Goal: Answer question/provide support: Share knowledge or assist other users

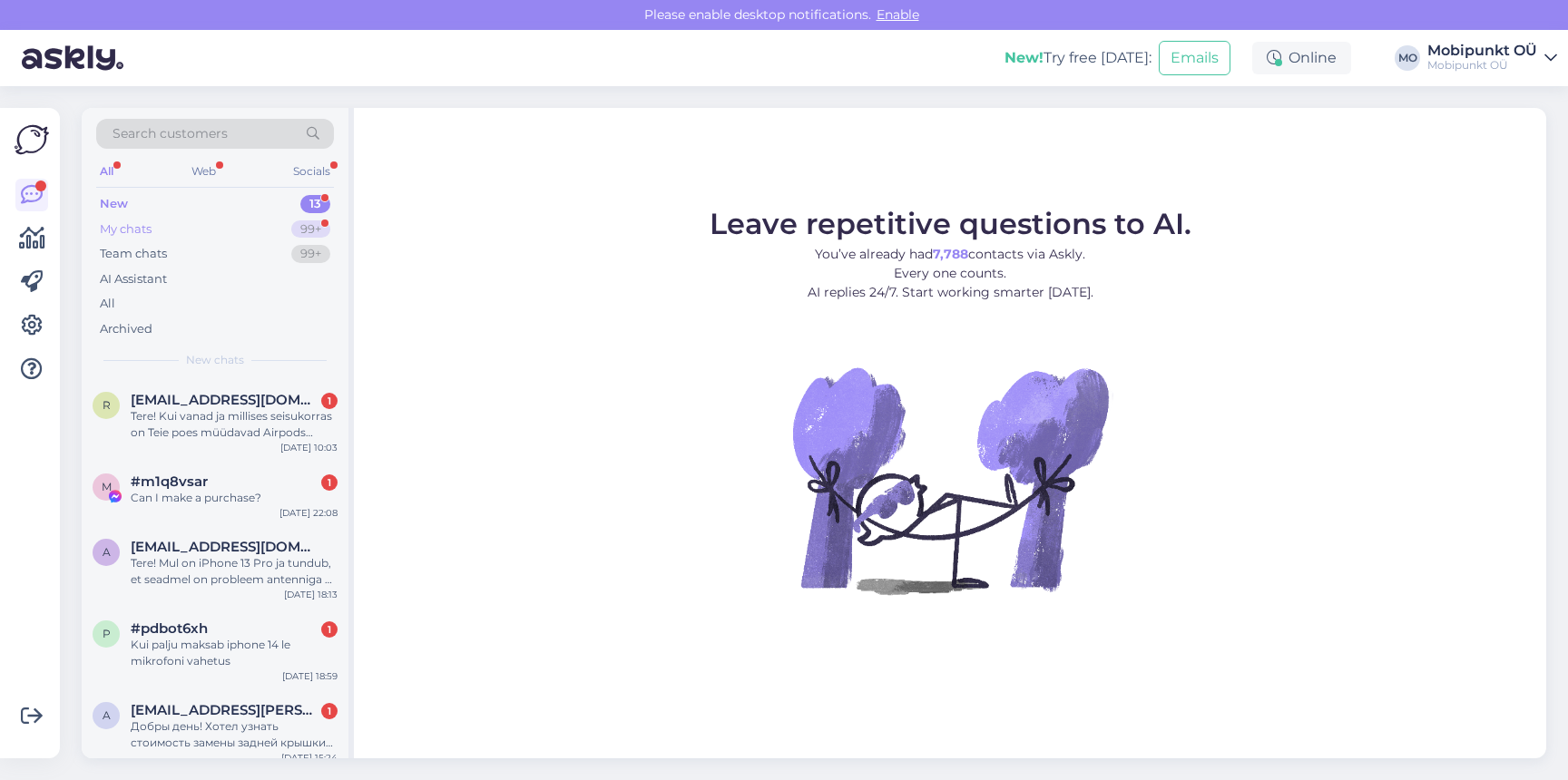
click at [224, 229] on div "My chats 99+" at bounding box center [214, 229] width 238 height 26
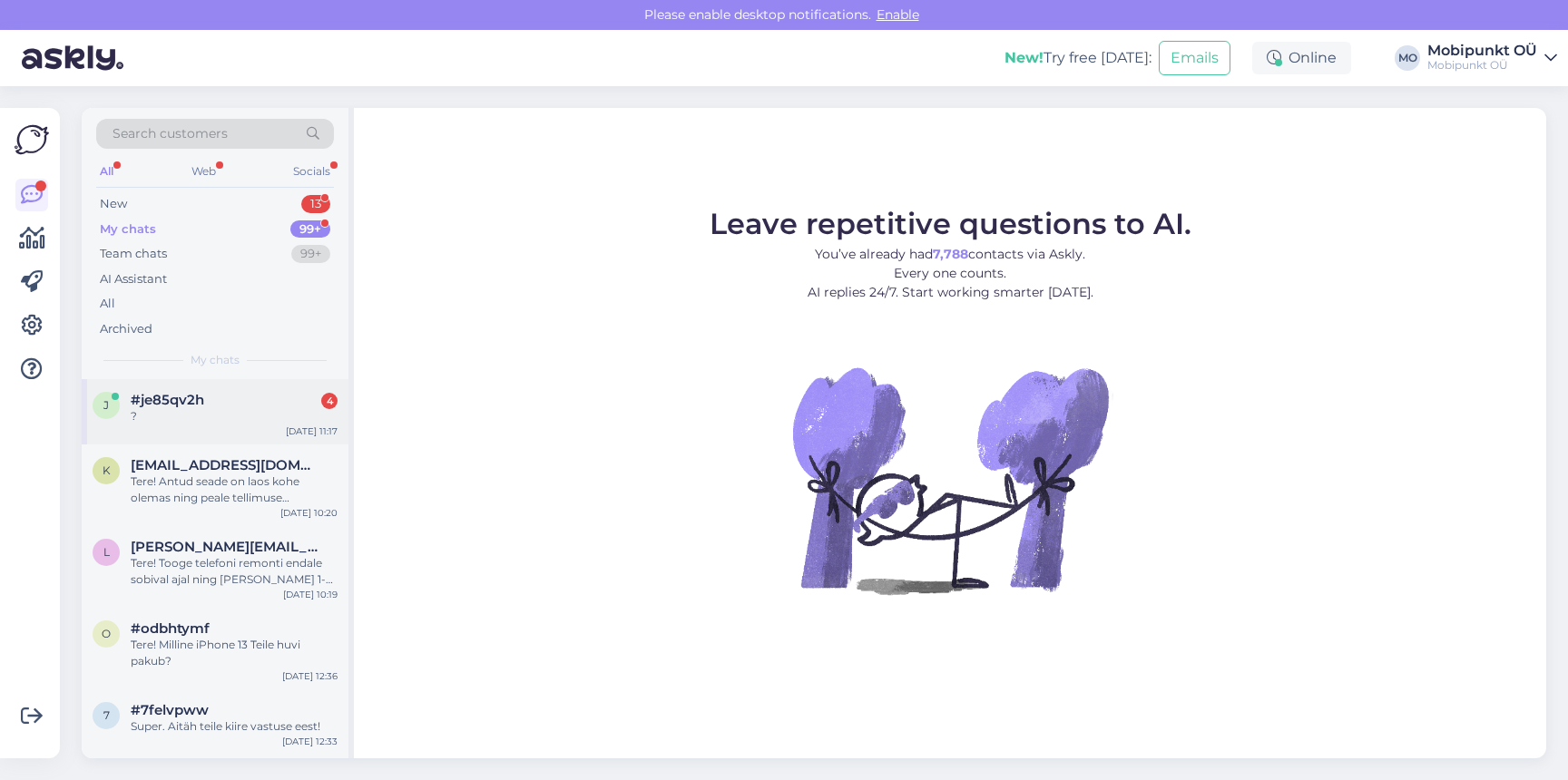
click at [207, 417] on div "?" at bounding box center [234, 416] width 207 height 16
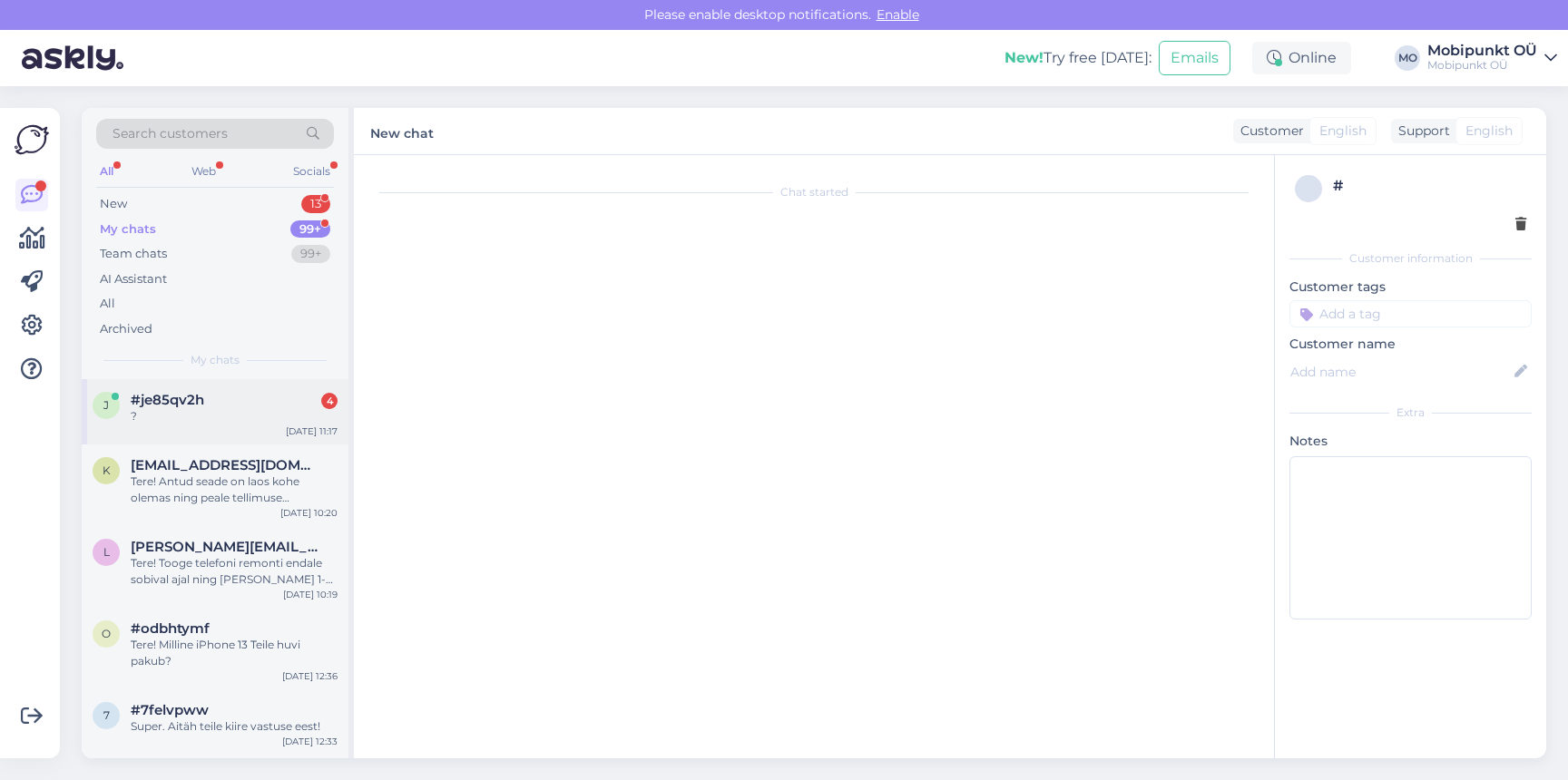
scroll to position [590, 0]
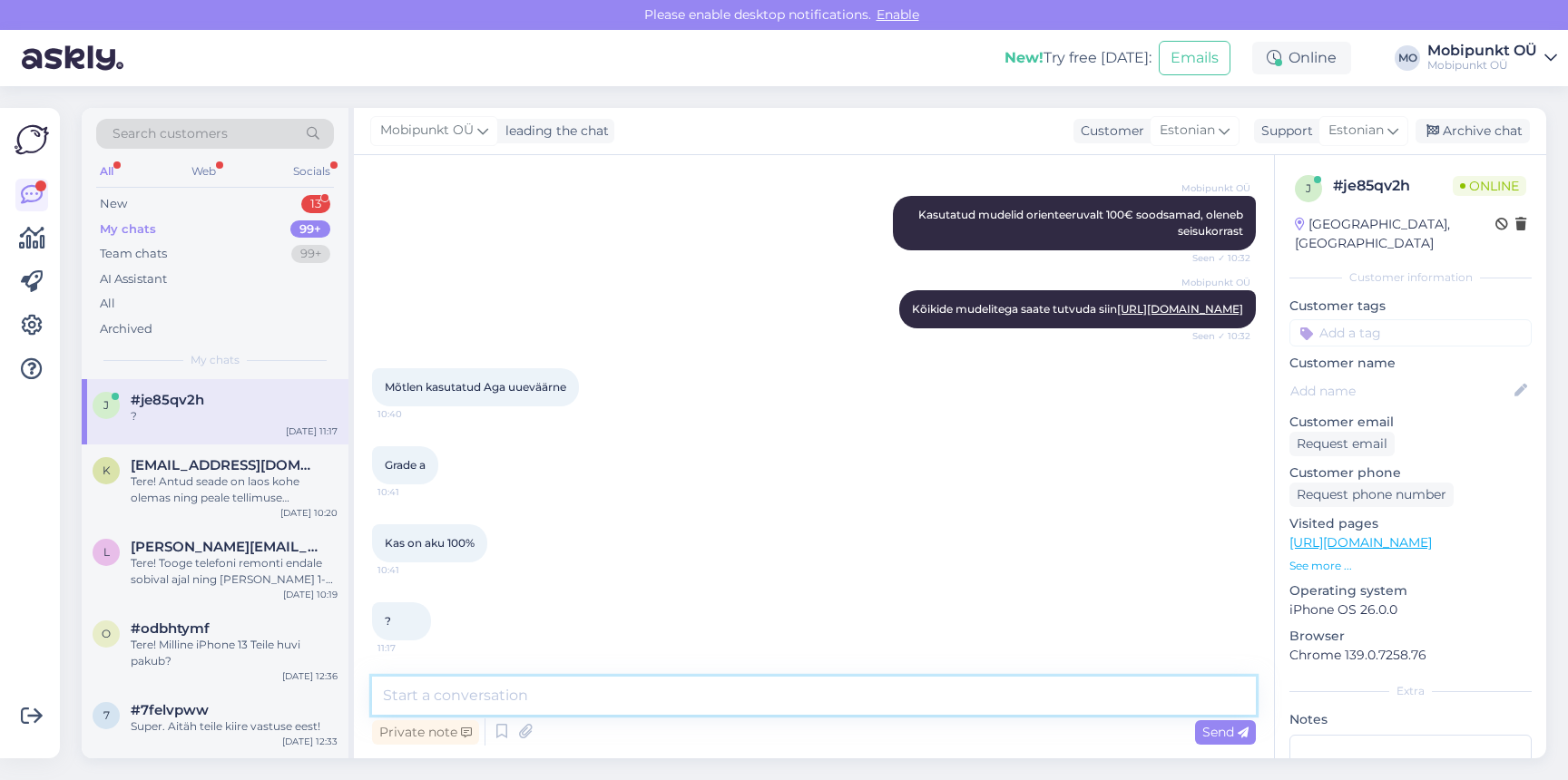
click at [603, 682] on textarea at bounding box center [814, 696] width 884 height 38
type textarea "S"
type textarea "Suure tõenäosusega on aku sellel 100%, aga võib olla ka paar protsenti madalam."
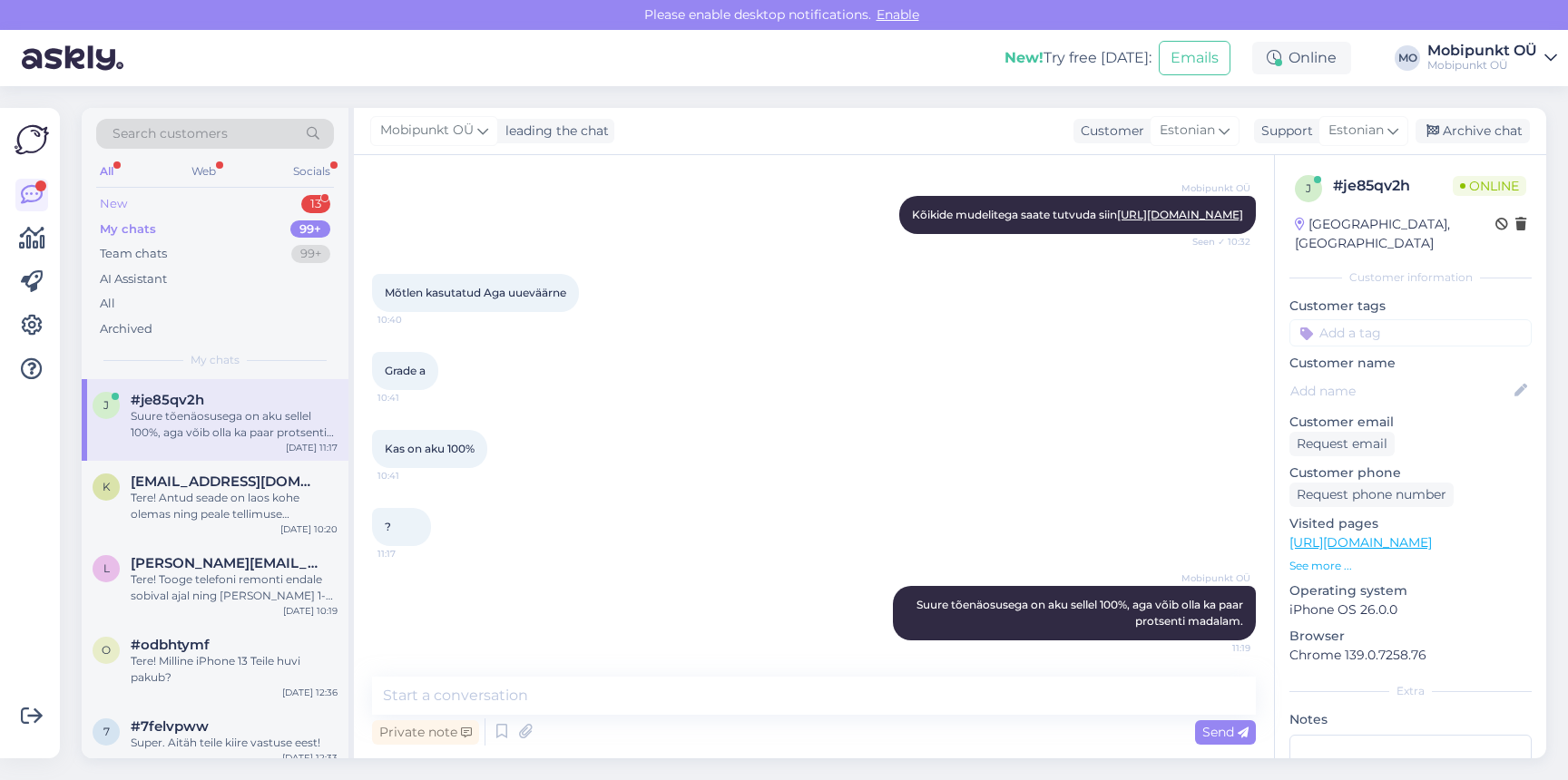
click at [224, 213] on div "New 13" at bounding box center [214, 204] width 238 height 26
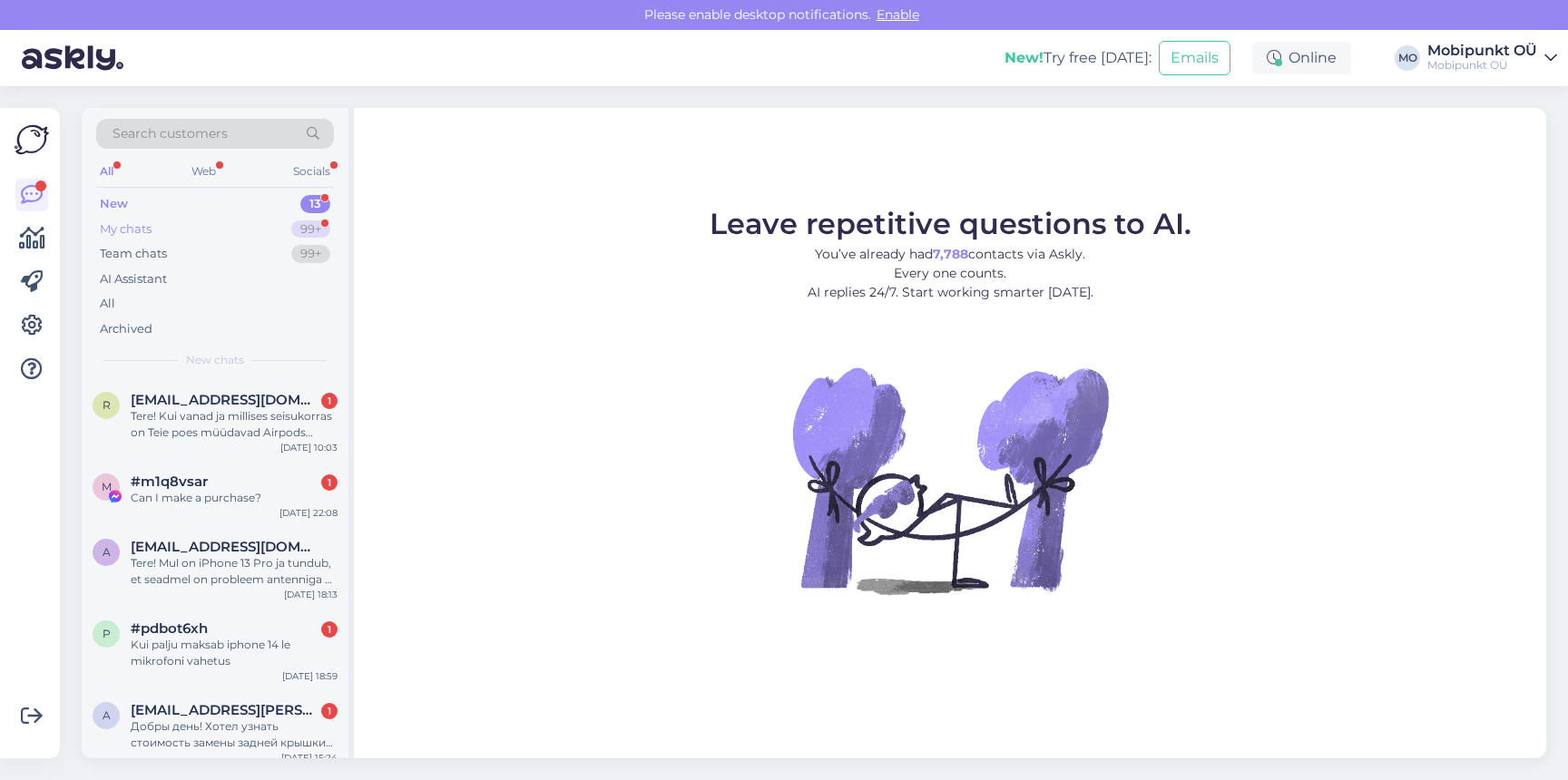
click at [207, 226] on div "My chats 99+" at bounding box center [214, 229] width 238 height 26
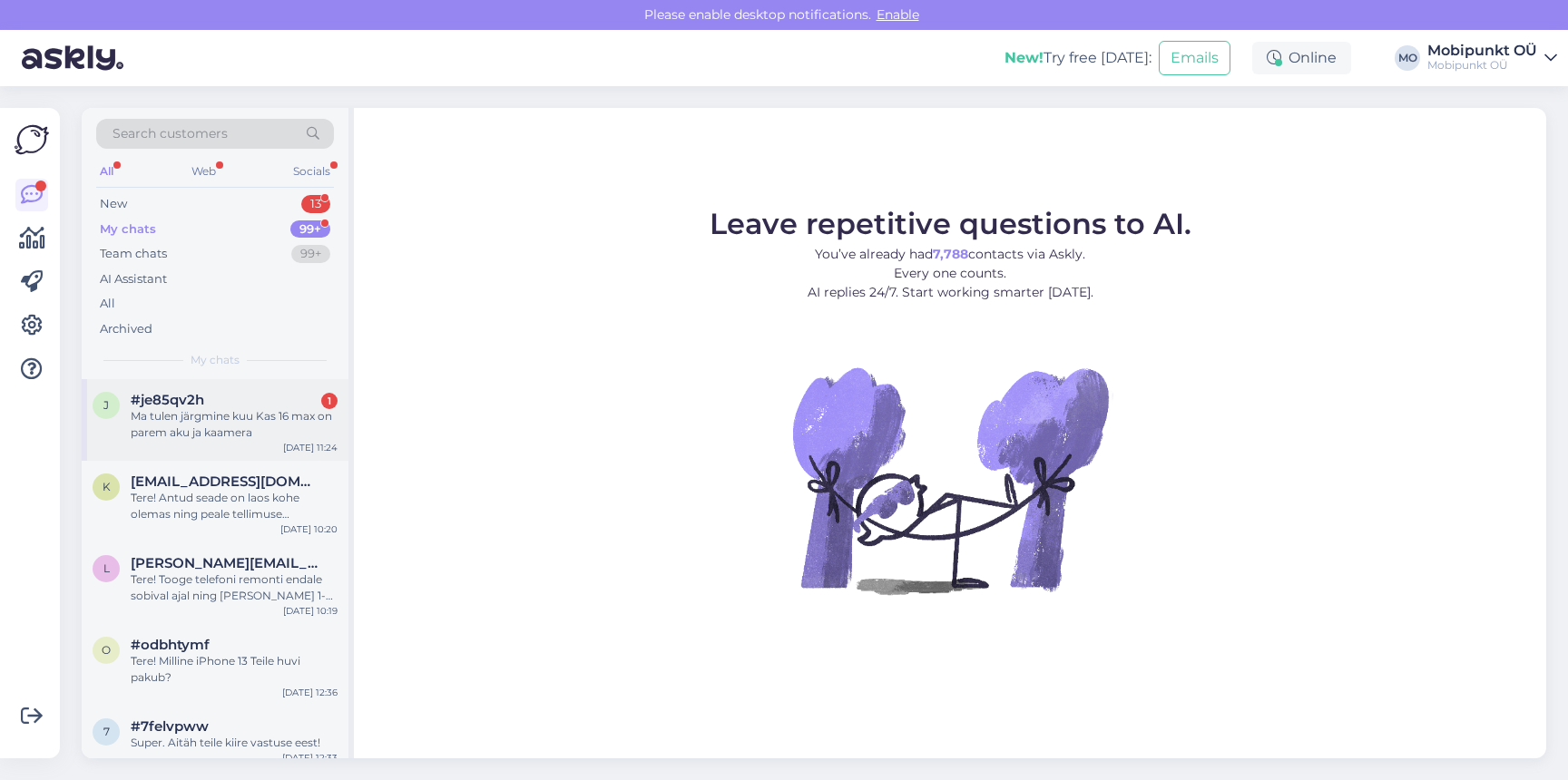
click at [244, 389] on div "j #je85qv2h 1 Ma tulen järgmine kuu Kas 16 max on parem aku ja kaamera Aug 11 1…" at bounding box center [214, 420] width 266 height 82
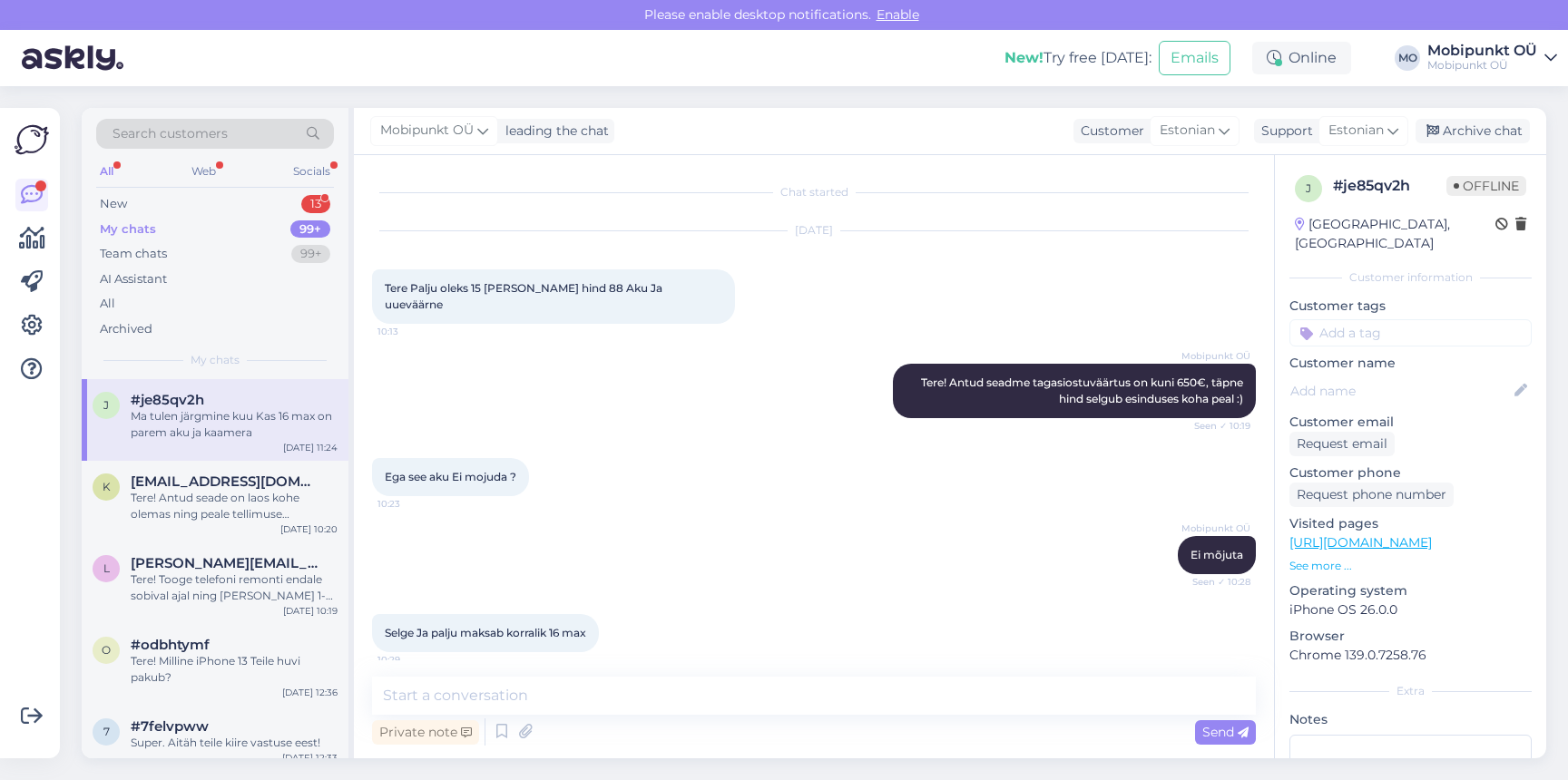
scroll to position [763, 0]
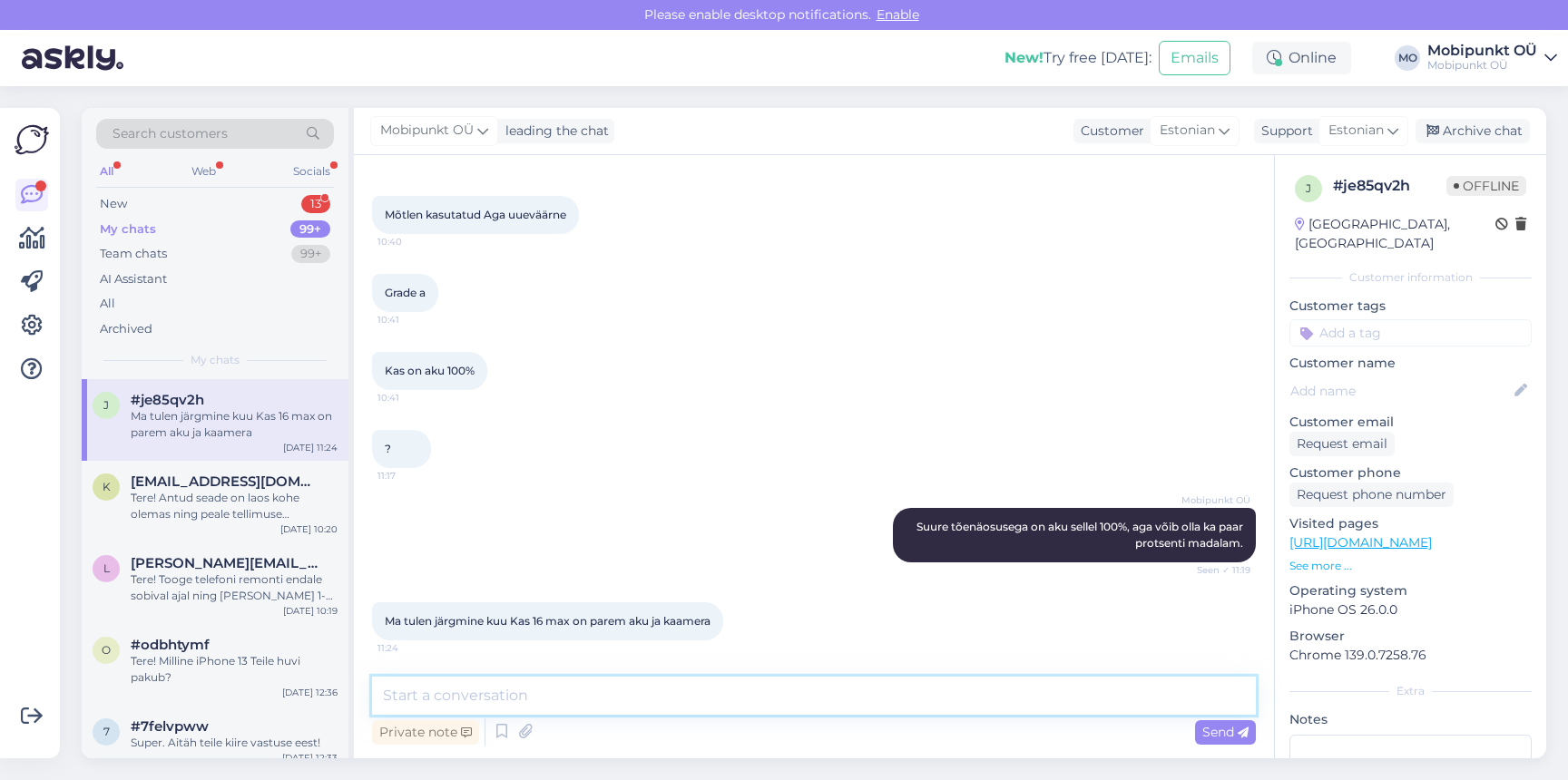
click at [568, 698] on textarea at bounding box center [814, 696] width 884 height 38
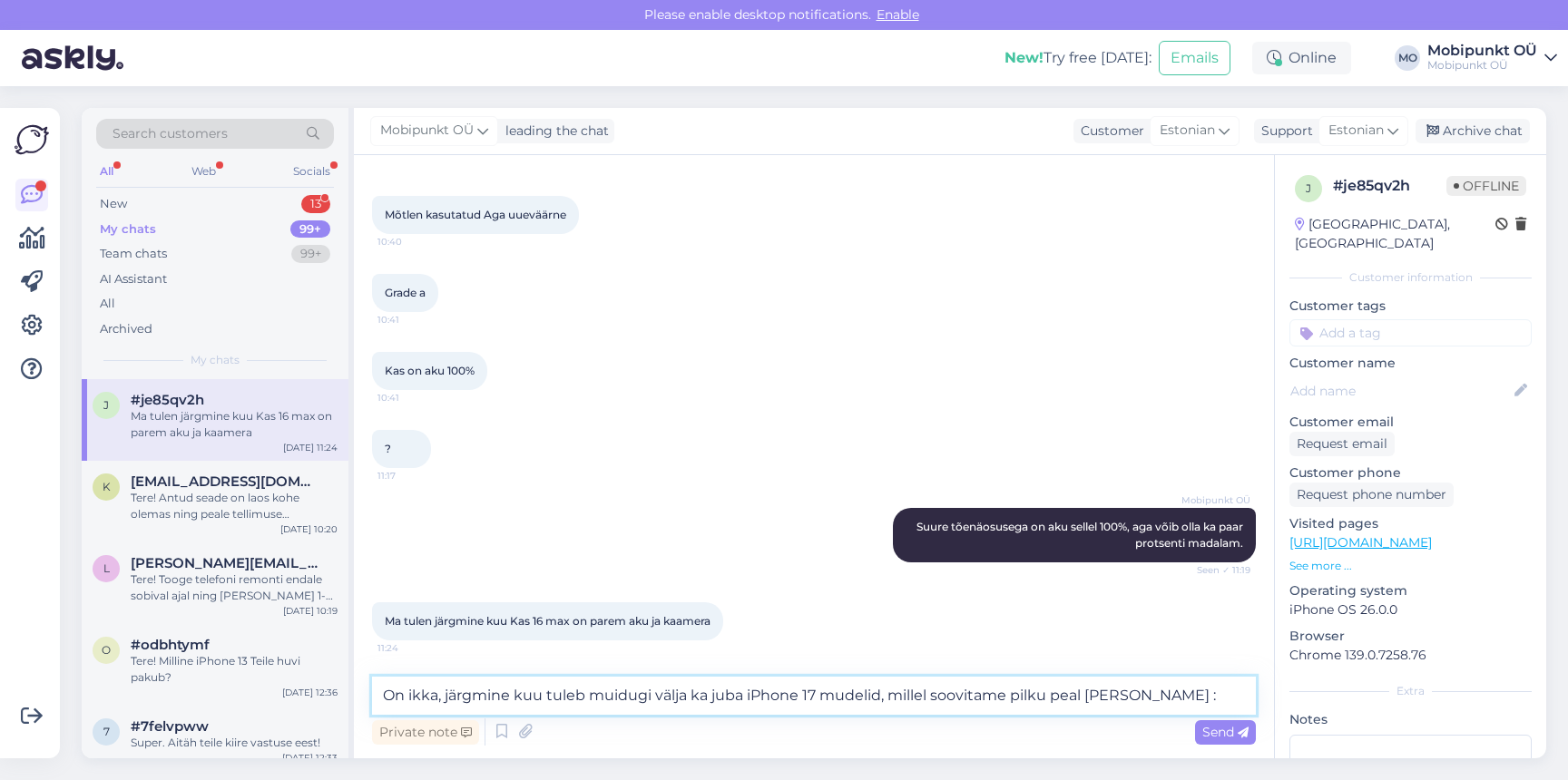
type textarea "On ikka, järgmine kuu tuleb muidugi välja ka juba iPhone 17 mudelid, millel soo…"
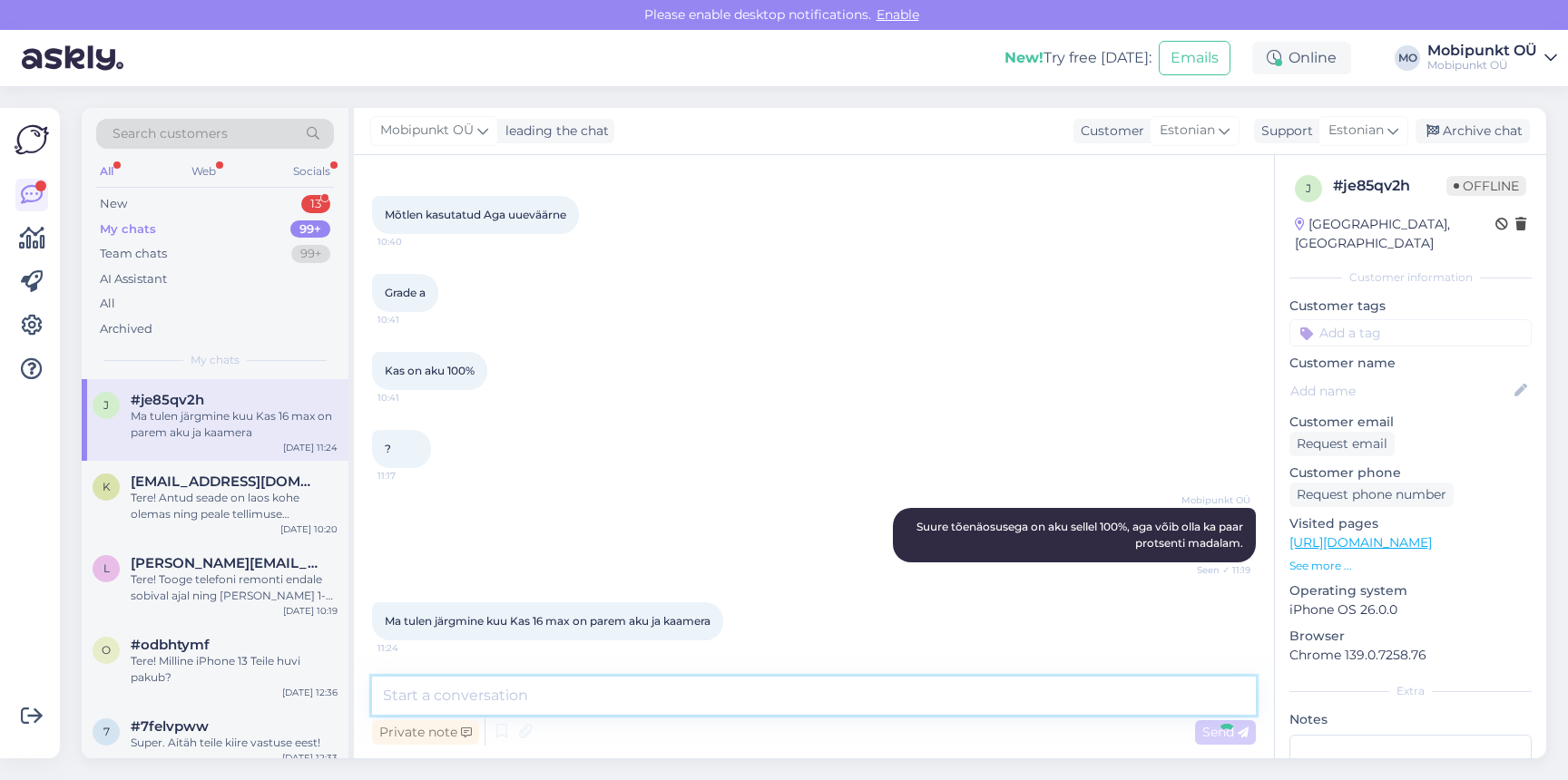
scroll to position [858, 0]
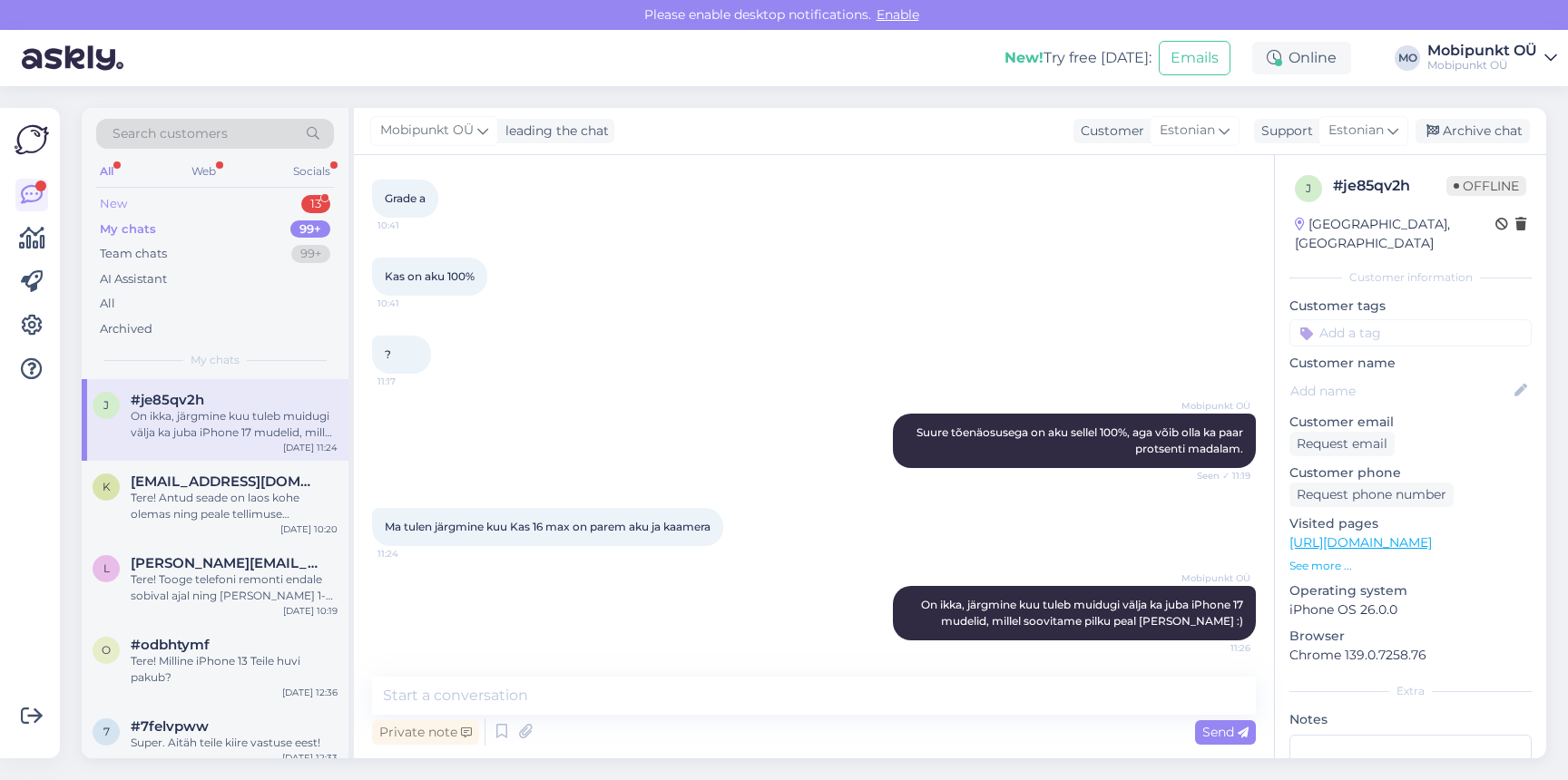
click at [116, 202] on div "New" at bounding box center [113, 204] width 27 height 18
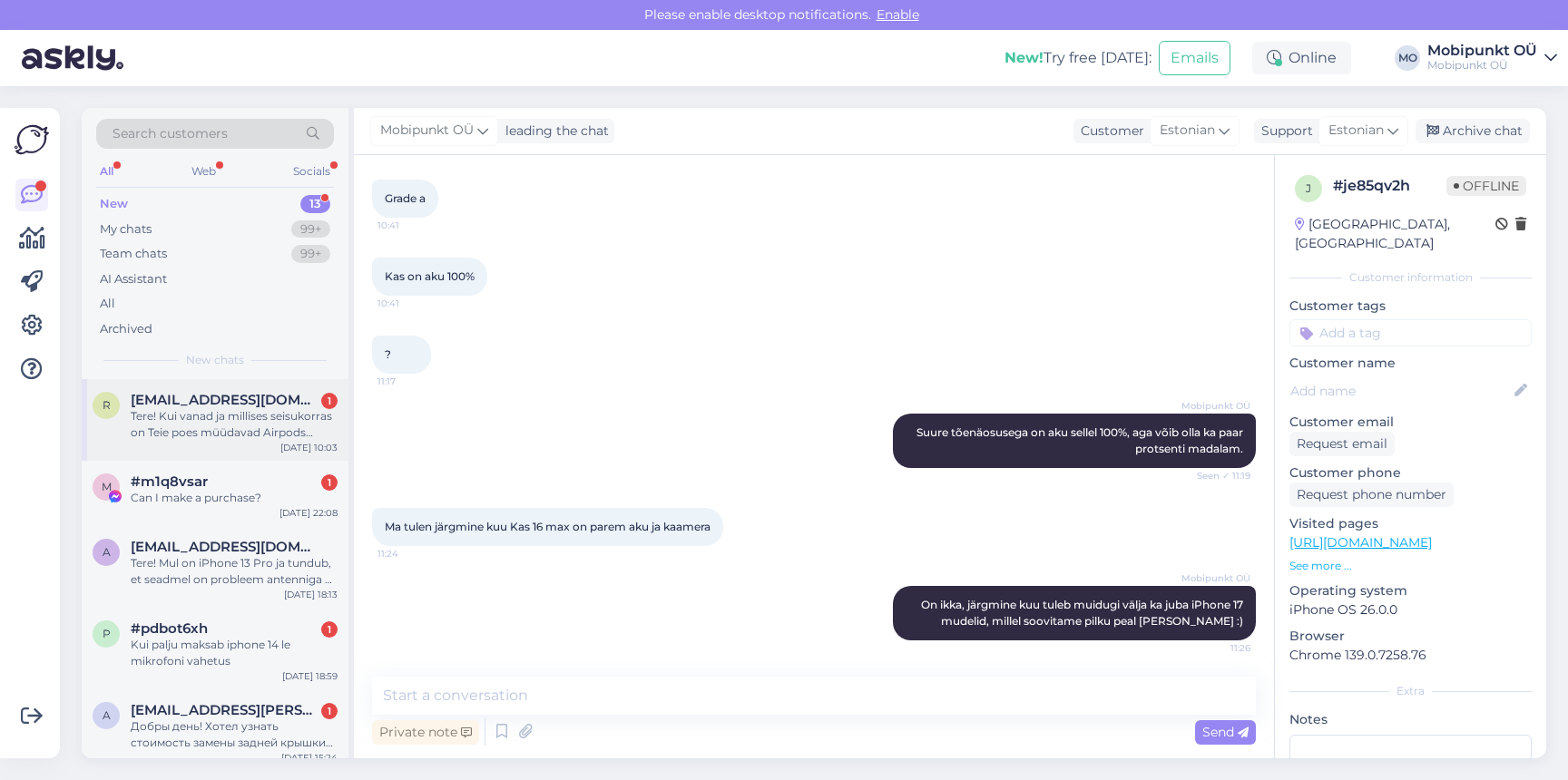
click at [187, 410] on div "Tere! Kui vanad ja millises seisukorras on Teie poes müüdavad Airpods Pro’d ([U…" at bounding box center [234, 425] width 207 height 32
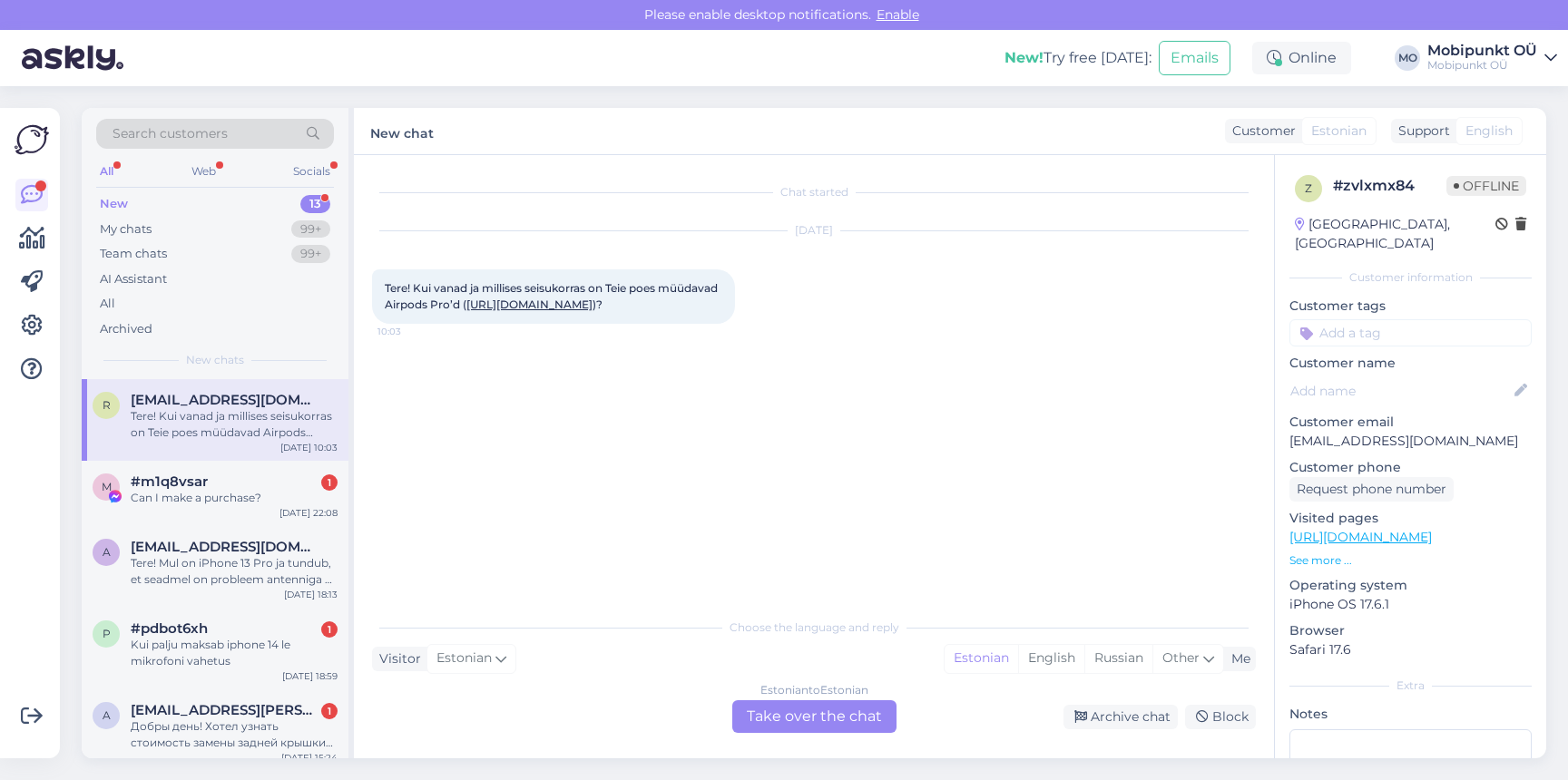
click at [466, 311] on link "https://www.mobipunkt.ee/tarvikud/airpods-airpods-pro-juhtmevabad-krvaklapid-ma…" at bounding box center [529, 304] width 126 height 13
click at [776, 713] on div "Estonian to Estonian Take over the chat" at bounding box center [814, 717] width 164 height 32
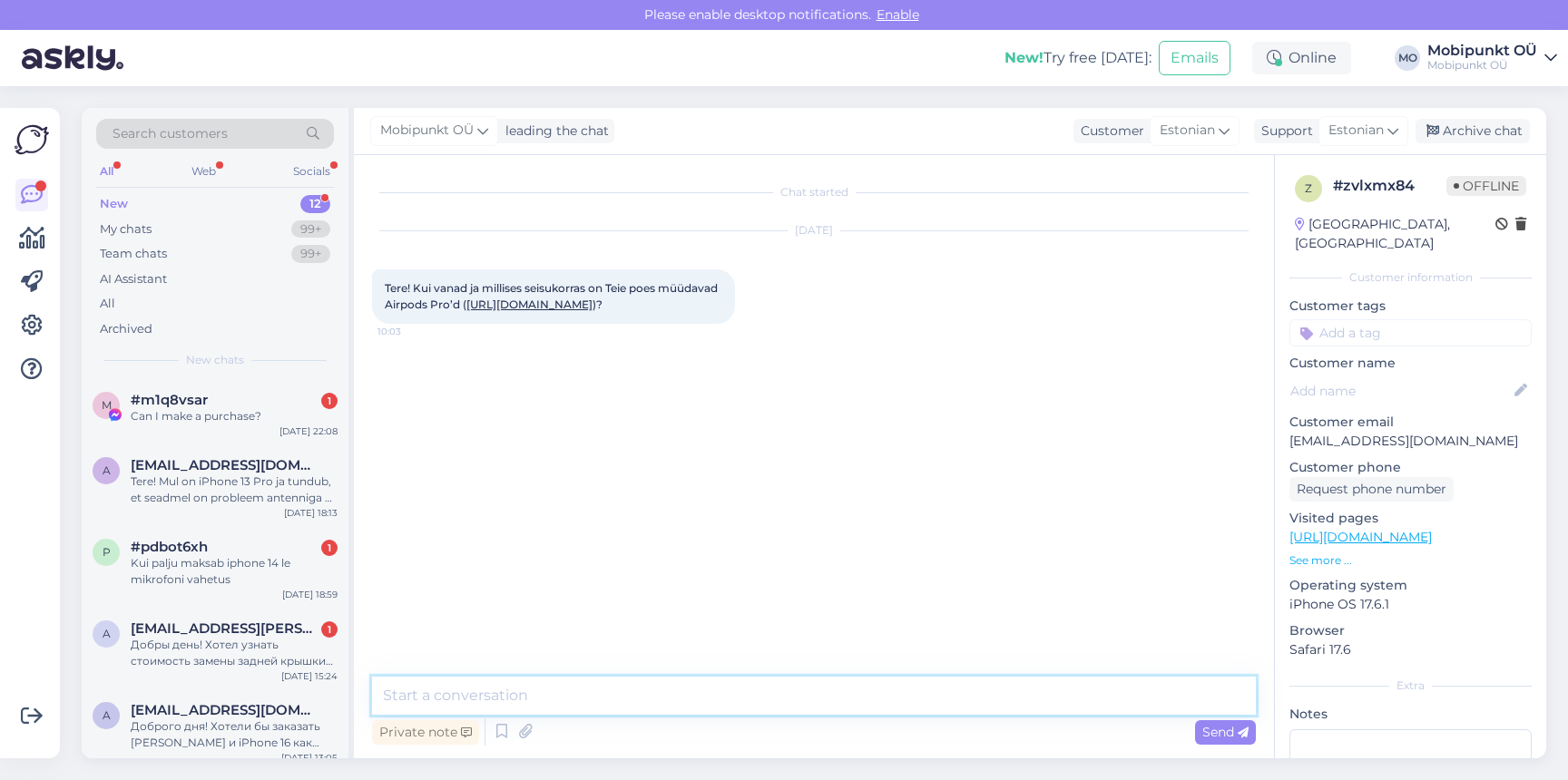
click at [663, 692] on textarea at bounding box center [814, 696] width 884 height 38
paste textarea "https://www.mobipunkt.ee/tarvikud/airpods-airpods-pro-2-juhtmevabad-krvaklapid-…"
type textarea "Tere! Paraku on need hetkel juba müüdud, kuid uutele on hea kampaaniahind https…"
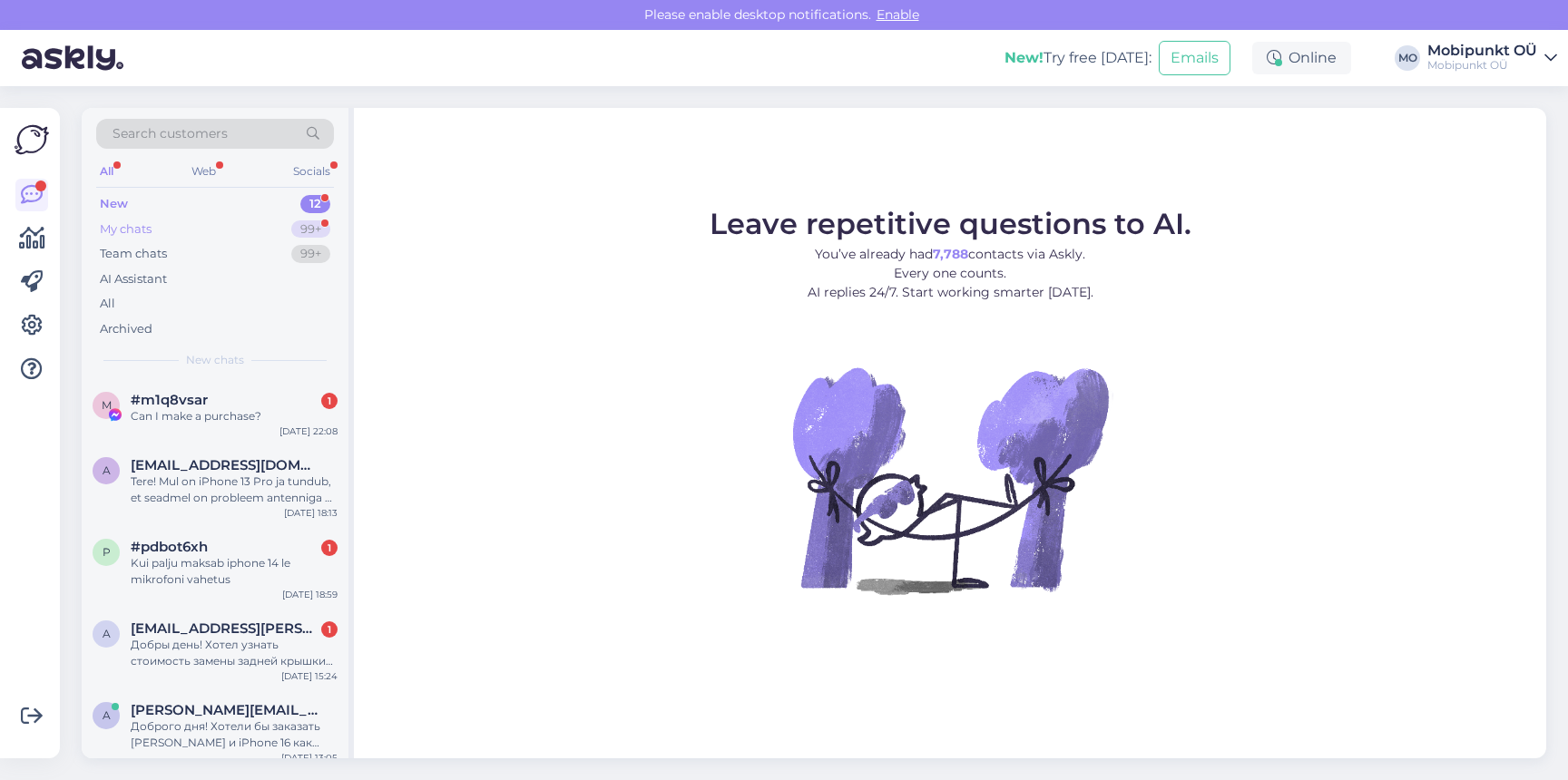
click at [212, 217] on div "My chats 99+" at bounding box center [214, 229] width 238 height 26
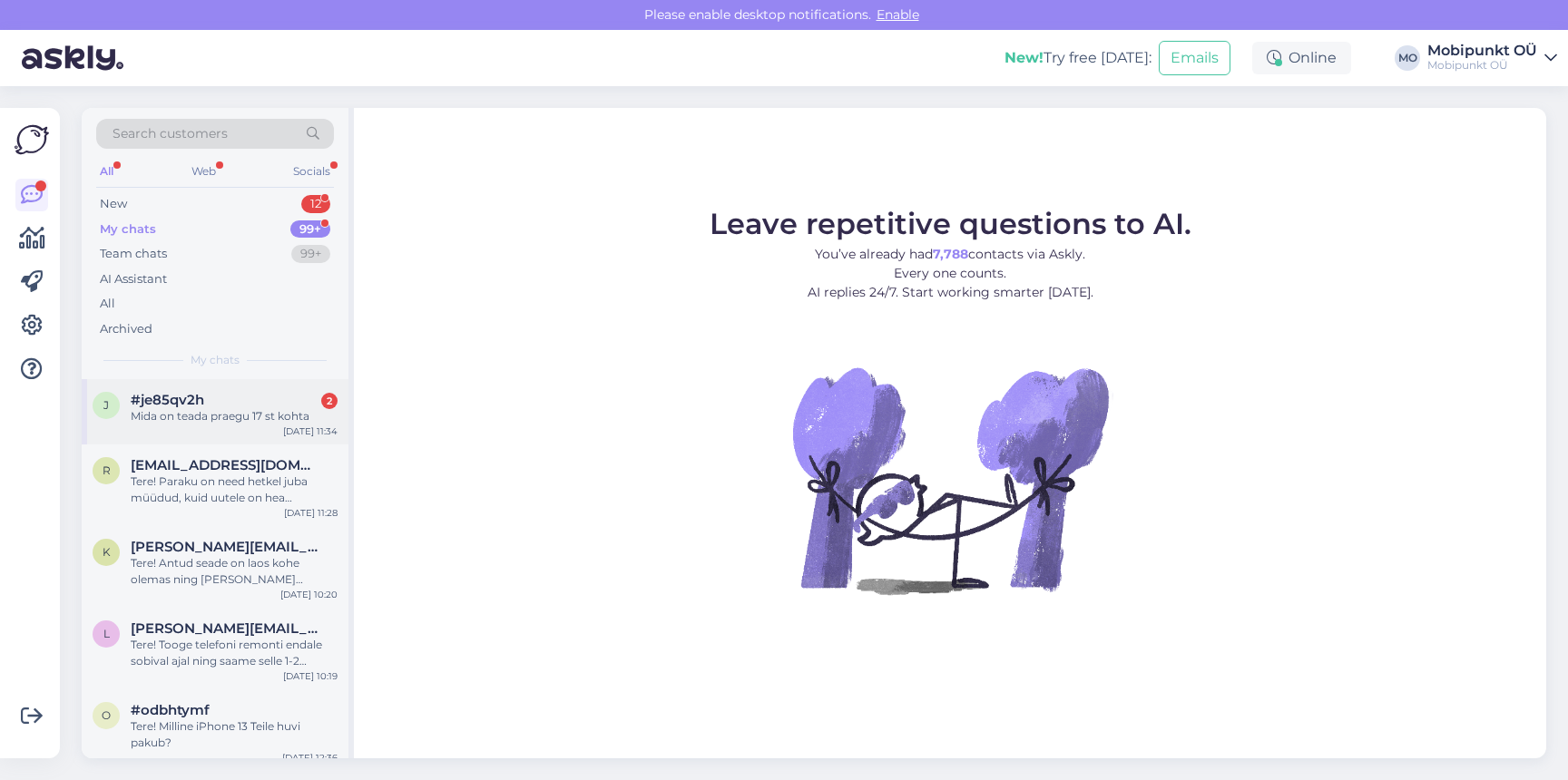
click at [206, 391] on div "j #je85qv2h 2 Mida on teada praegu 17 st kohta Aug 11 11:34" at bounding box center [214, 411] width 266 height 65
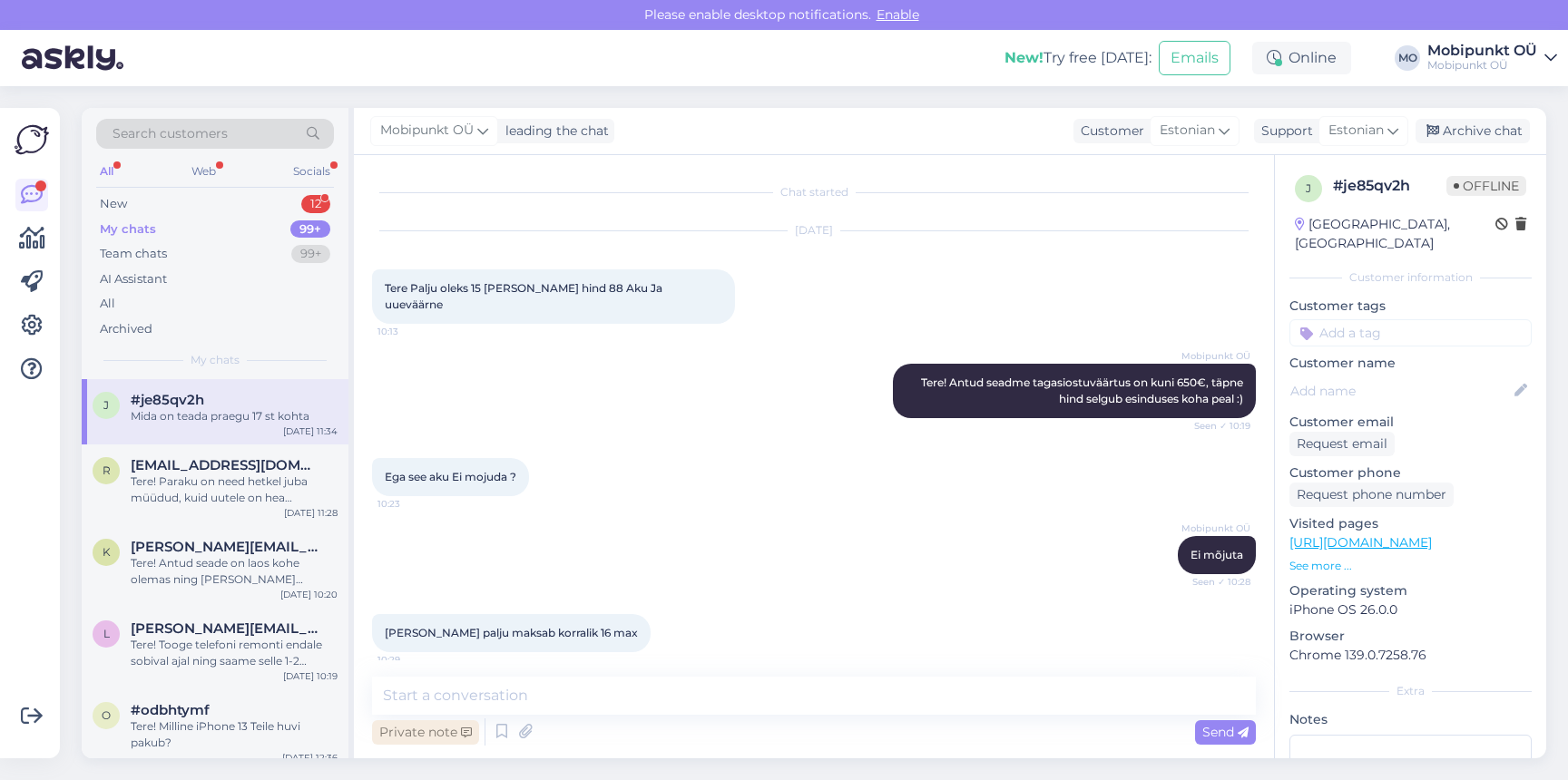
scroll to position [1013, 0]
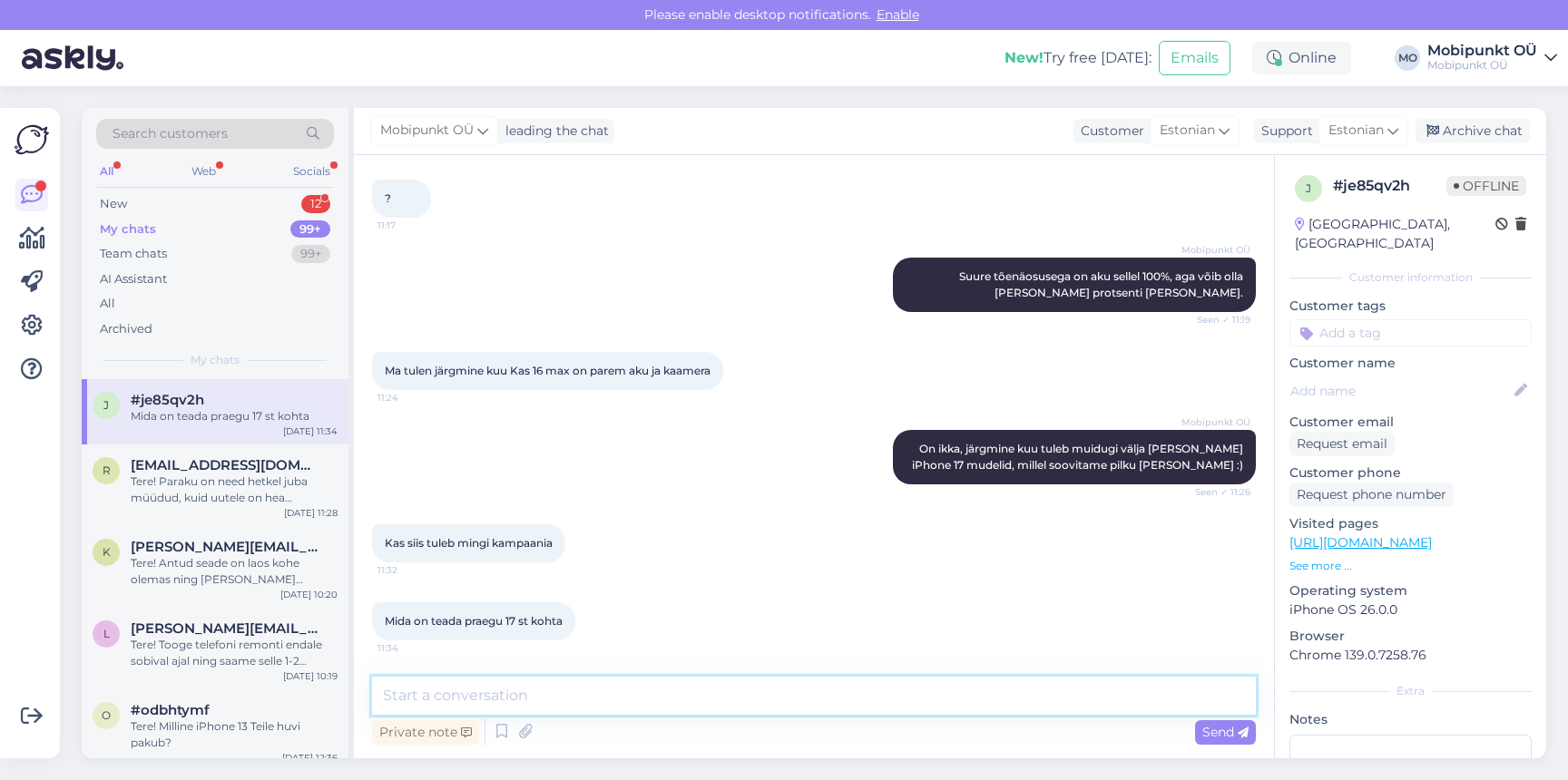
click at [574, 679] on textarea at bounding box center [814, 696] width 884 height 38
paste textarea "https://www.mobipunkt.ee/blog/227/mida-vib-oodata-iphone-17-mudelilt"
type textarea "Nende kohta saate rohkem lugeda meie blogist https://www.mobipunkt.ee/blog/227/…"
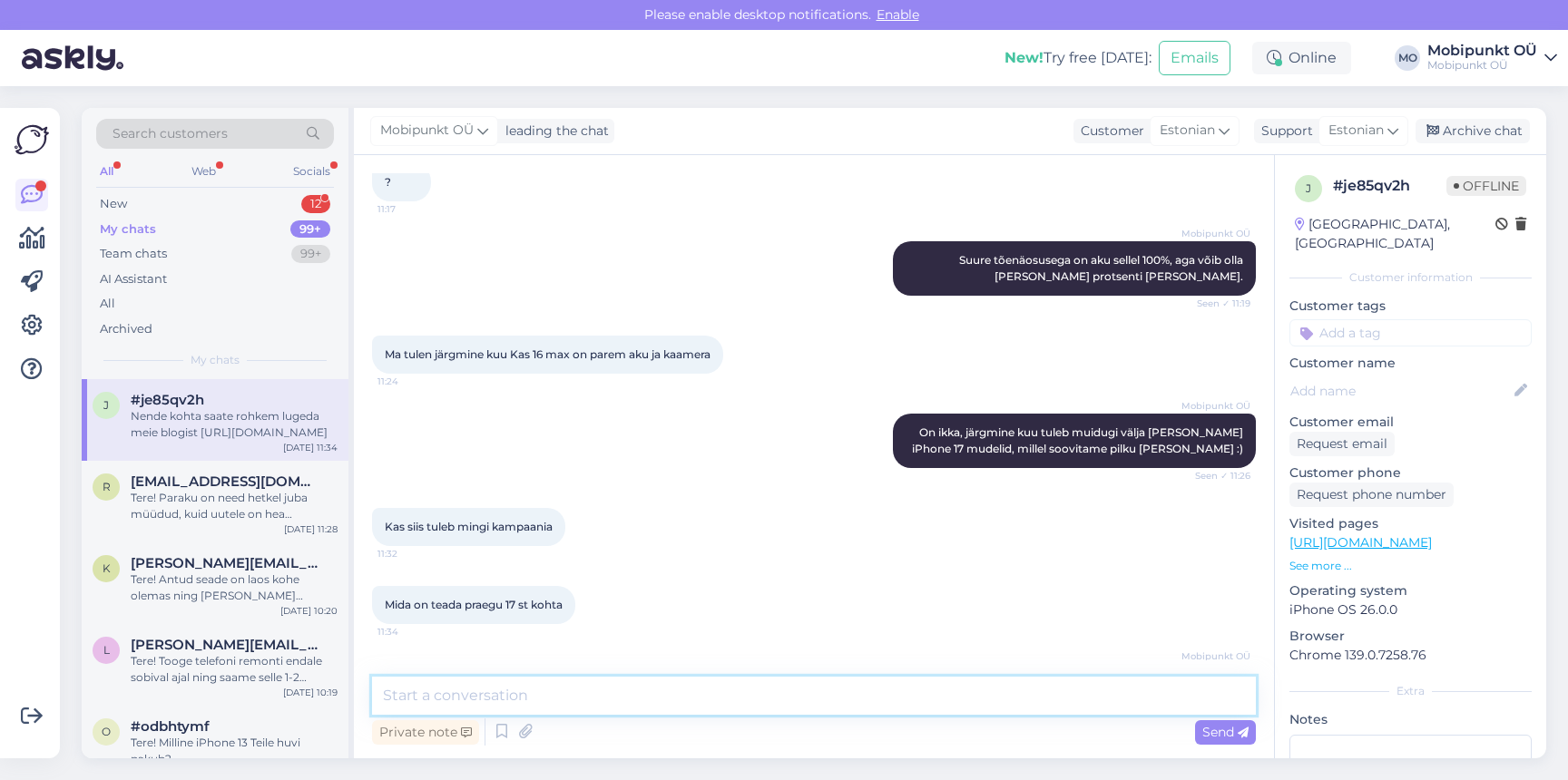
scroll to position [1124, 0]
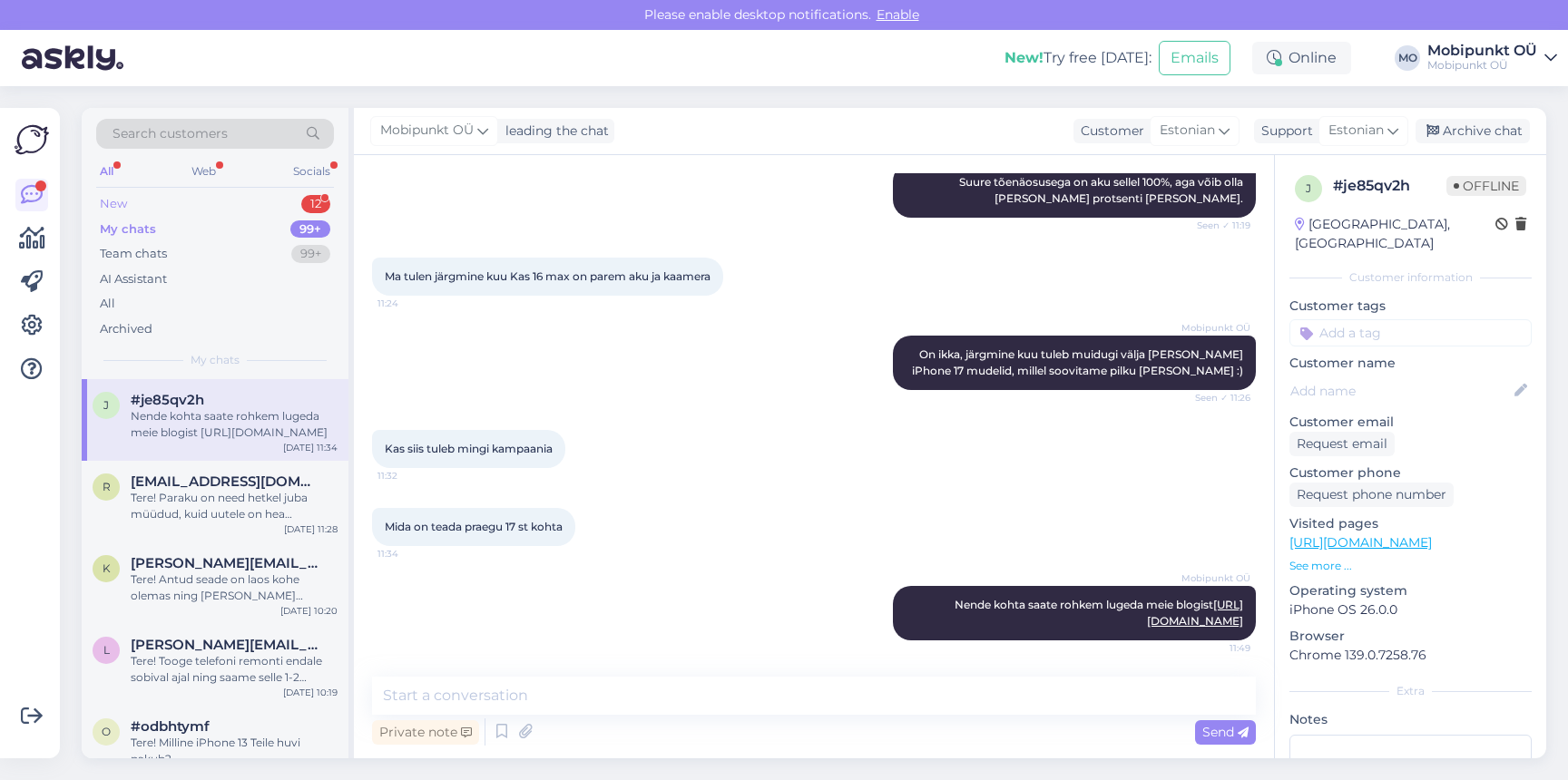
click at [137, 198] on div "New 12" at bounding box center [214, 204] width 238 height 26
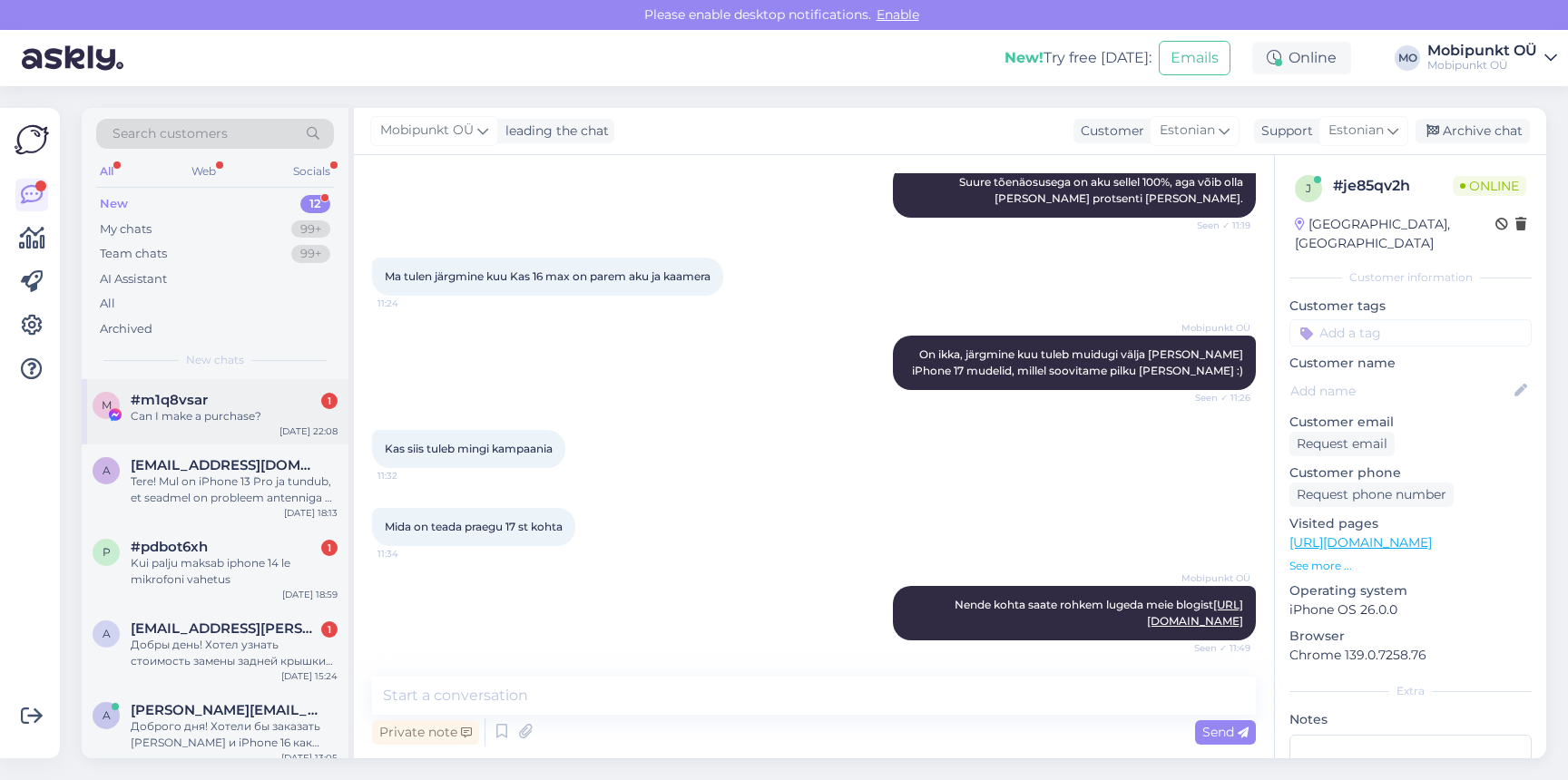
click at [214, 438] on div "m #m1q8vsar 1 Can I make a purchase? Aug 10 22:08" at bounding box center [214, 411] width 266 height 65
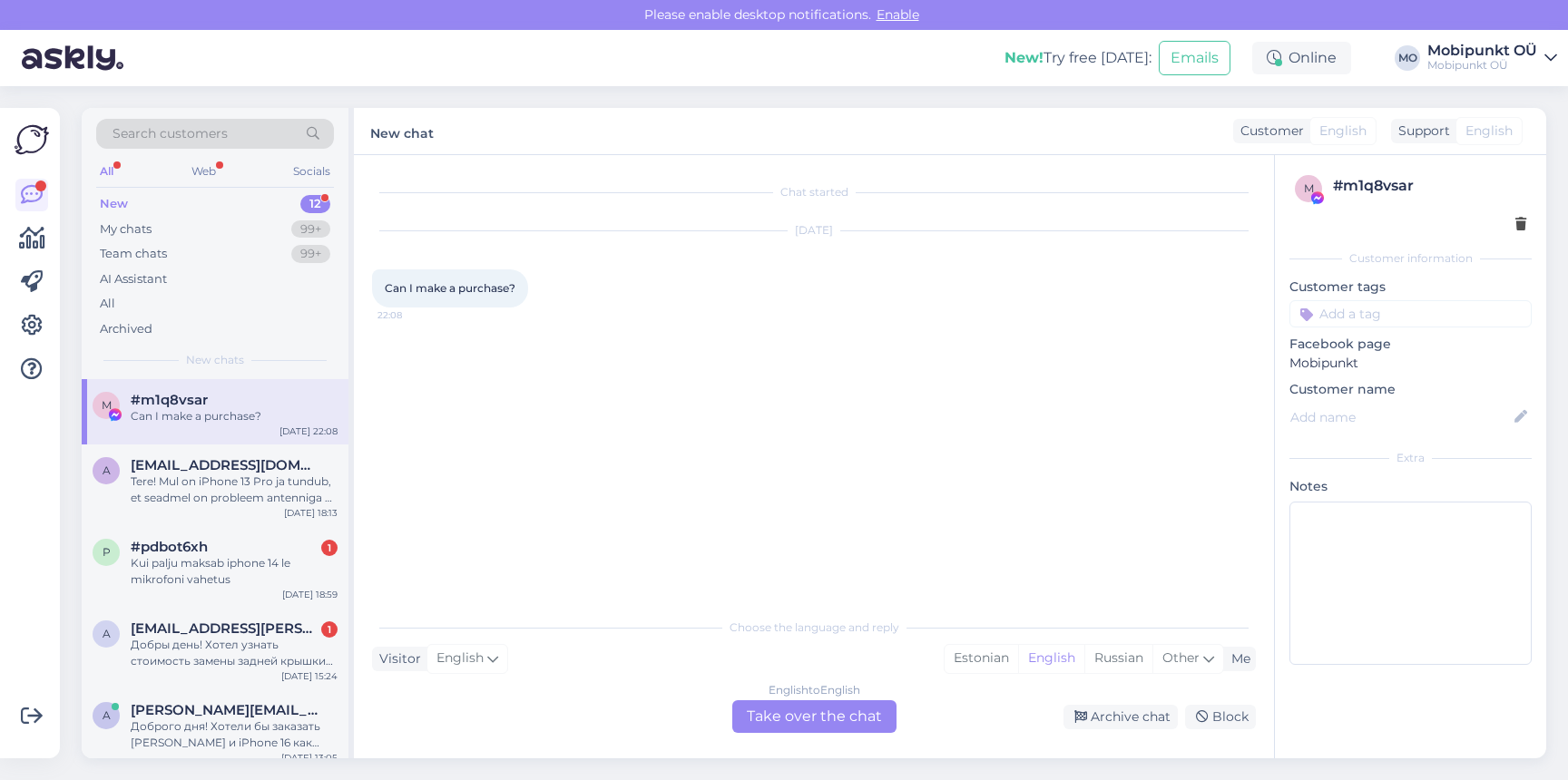
click at [790, 713] on div "English to English Take over the chat" at bounding box center [814, 717] width 164 height 32
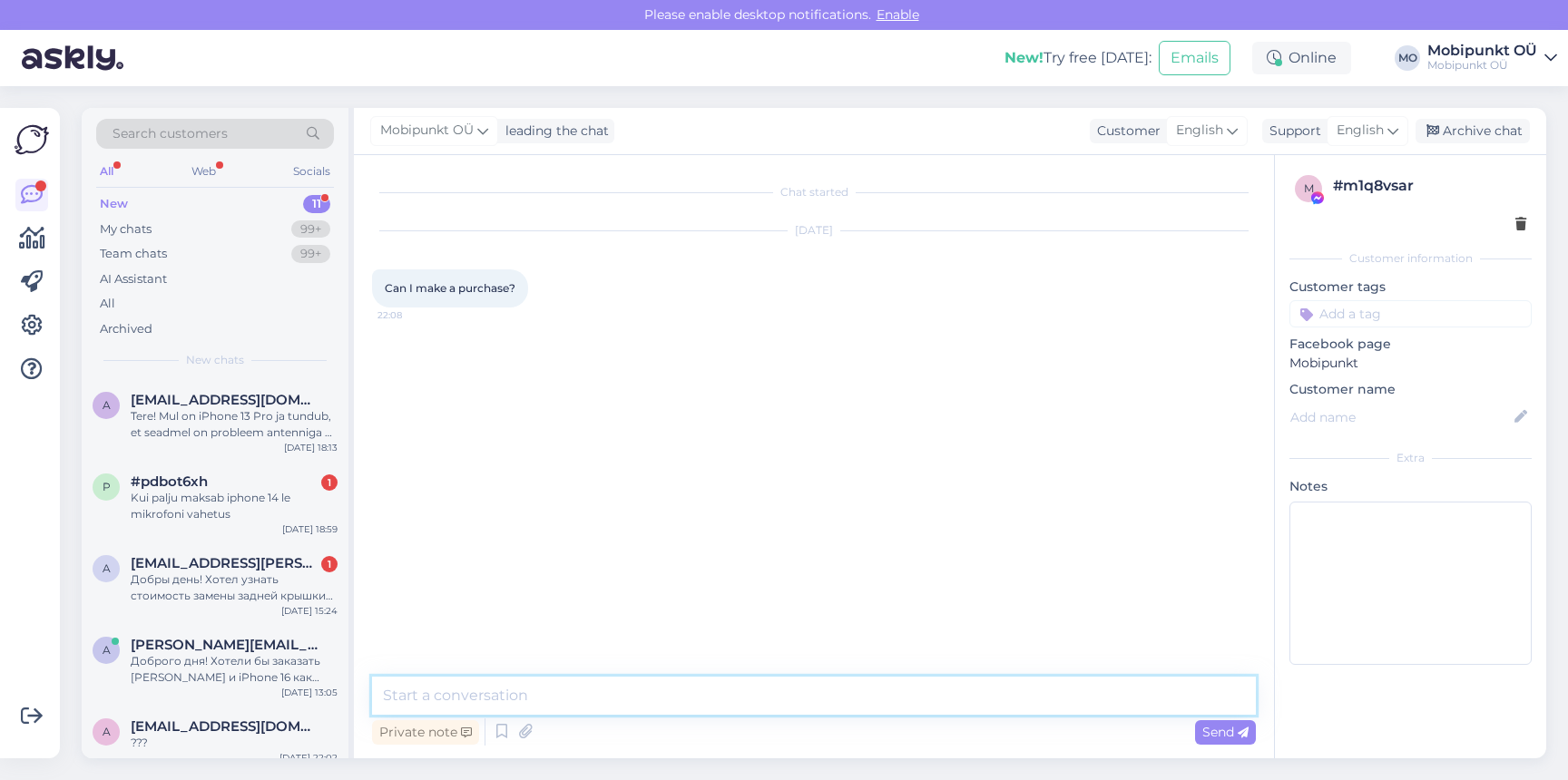
click at [501, 694] on textarea at bounding box center [814, 696] width 884 height 38
type textarea "Hello"
click at [276, 448] on div "a akuznetsova347@gmail.com Tere! Mul on iPhone 13 Pro ja tundub, et seadmel on …" at bounding box center [214, 420] width 266 height 82
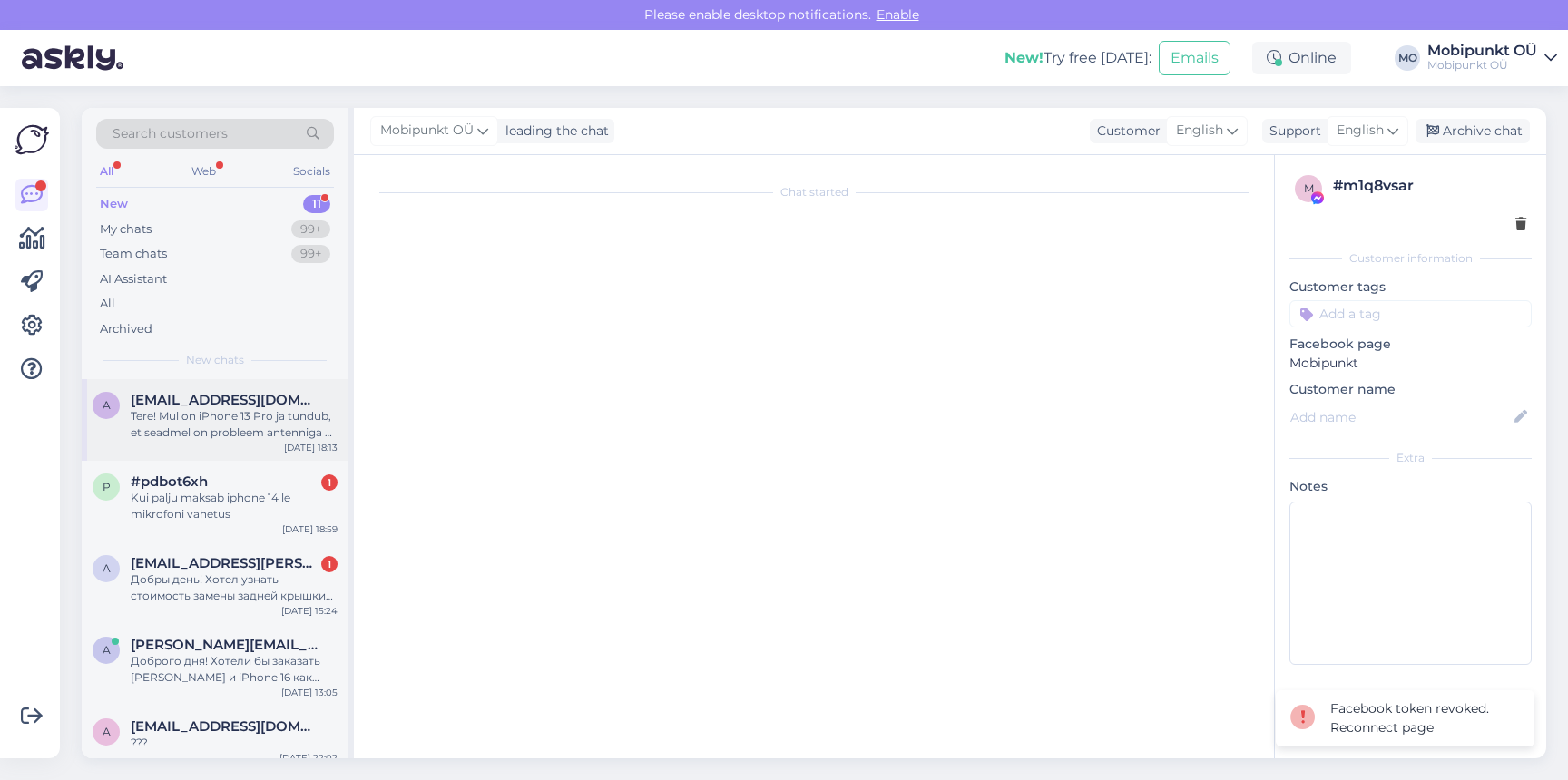
scroll to position [38, 0]
